Goal: Information Seeking & Learning: Learn about a topic

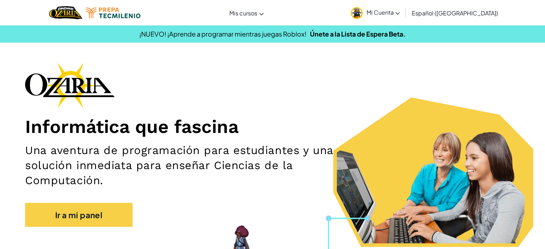
click at [401, 16] on link "Mi Cuenta" at bounding box center [375, 12] width 56 height 23
click at [390, 38] on div "¡NUEVO! ¡Aprende a programar mientras juegas Roblox! Únete a la Lista de Espera…" at bounding box center [272, 34] width 555 height 10
click at [393, 11] on font "Mi Cuenta" at bounding box center [379, 13] width 27 height 8
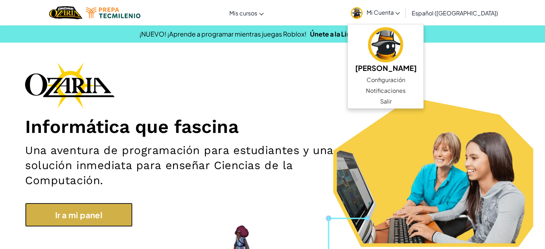
click at [111, 212] on link "Ir a mi panel" at bounding box center [78, 215] width 107 height 24
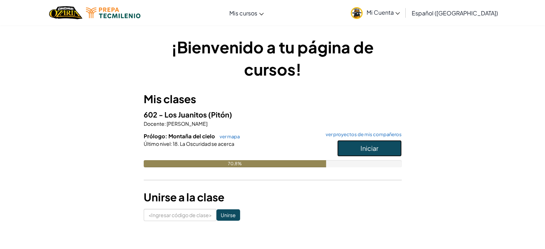
click at [354, 144] on button "Iniciar" at bounding box center [369, 148] width 64 height 16
